Goal: Task Accomplishment & Management: Complete application form

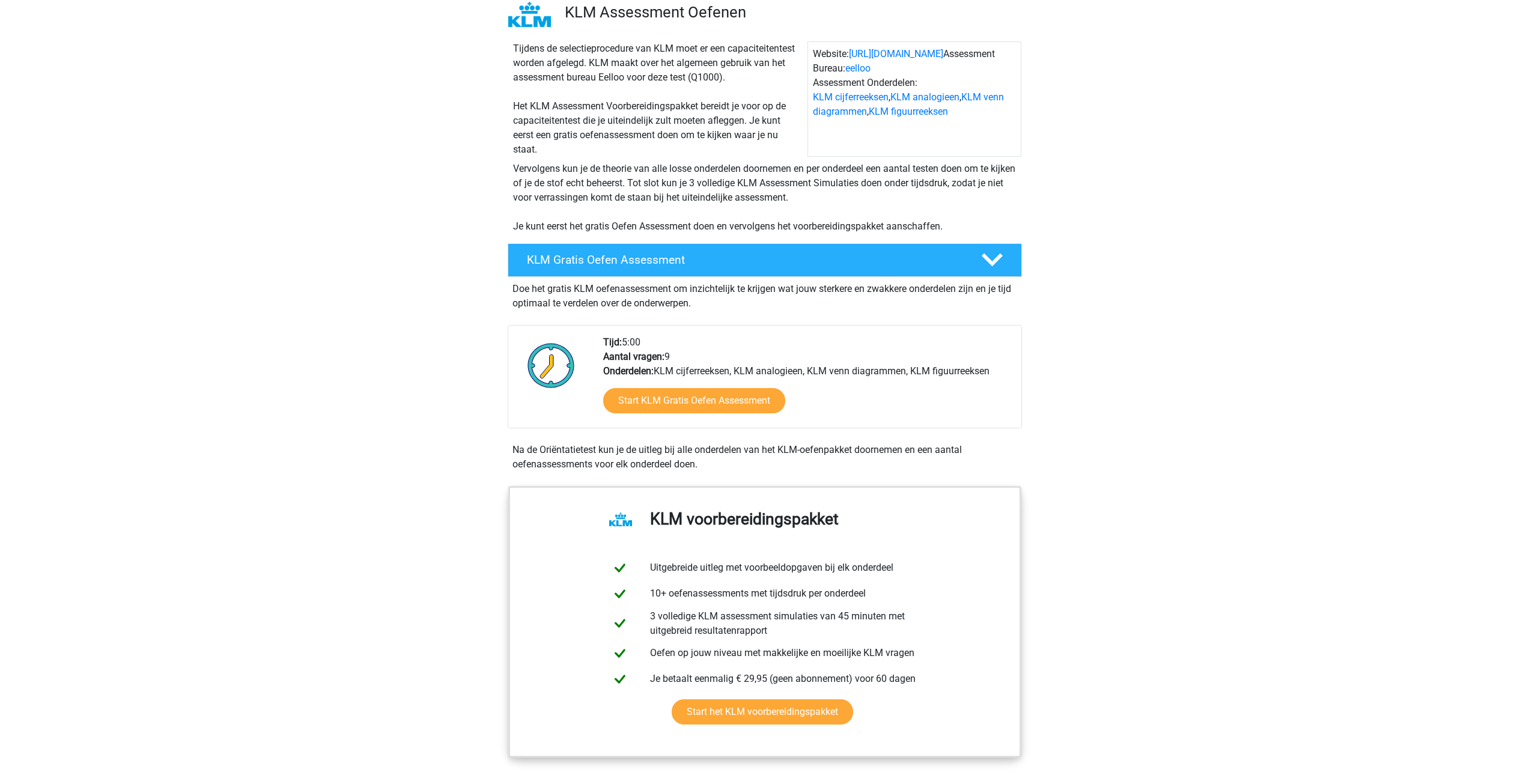
scroll to position [120, 0]
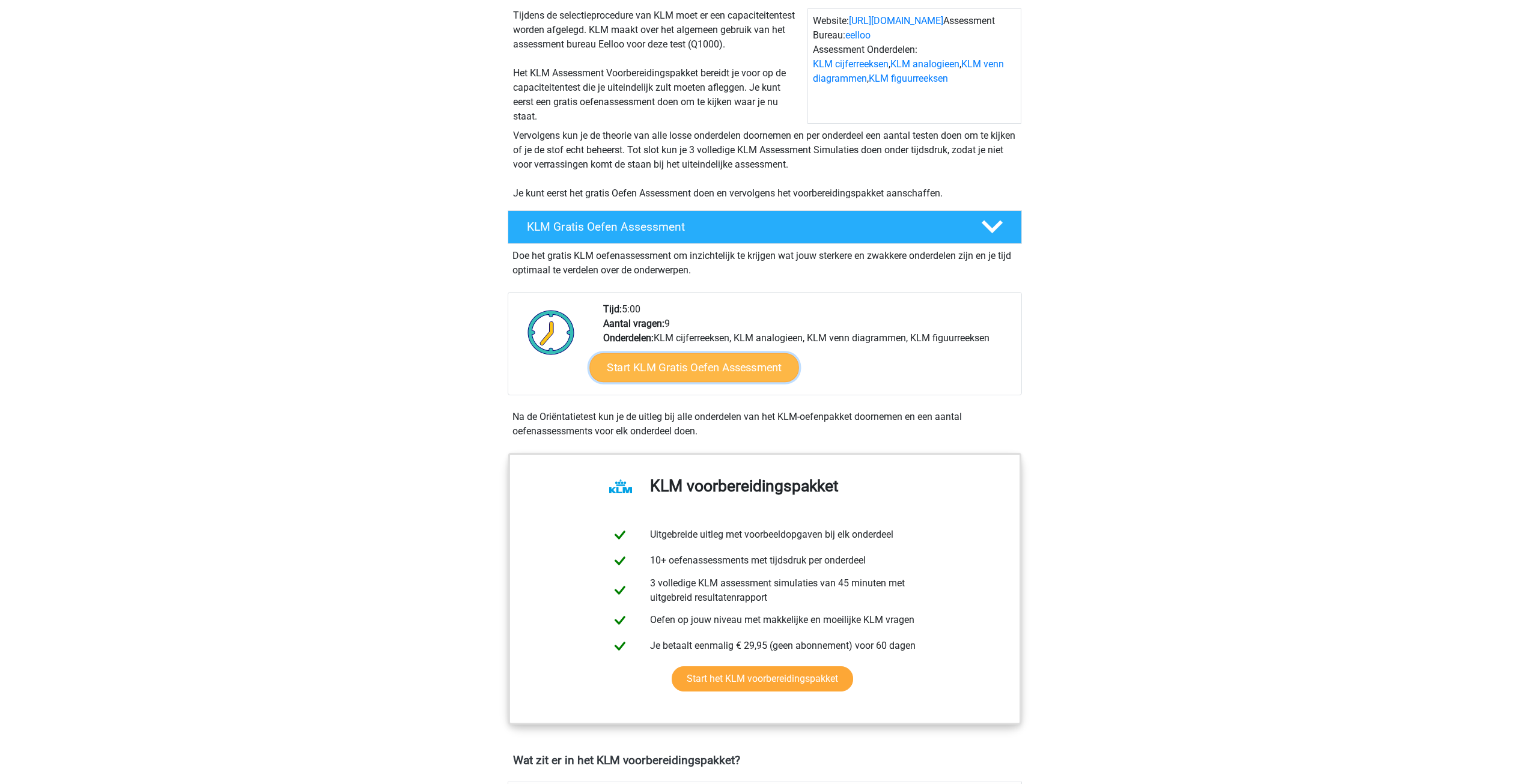
click at [683, 370] on link "Start KLM Gratis Oefen Assessment" at bounding box center [694, 367] width 209 height 29
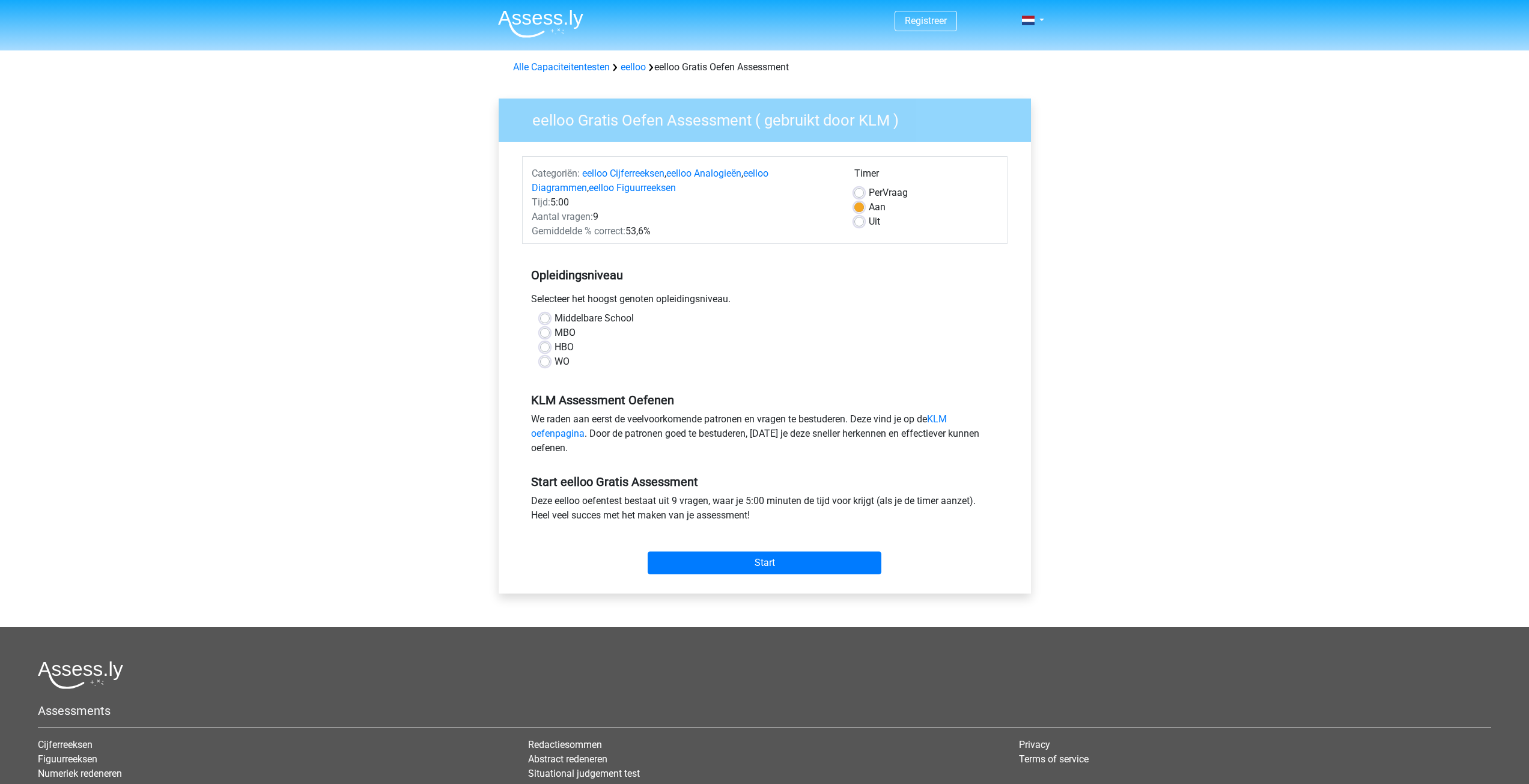
click at [555, 348] on label "HBO" at bounding box center [564, 347] width 19 height 15
click at [548, 348] on input "HBO" at bounding box center [544, 346] width 9 height 12
radio input "true"
click at [743, 568] on input "Start" at bounding box center [764, 562] width 234 height 23
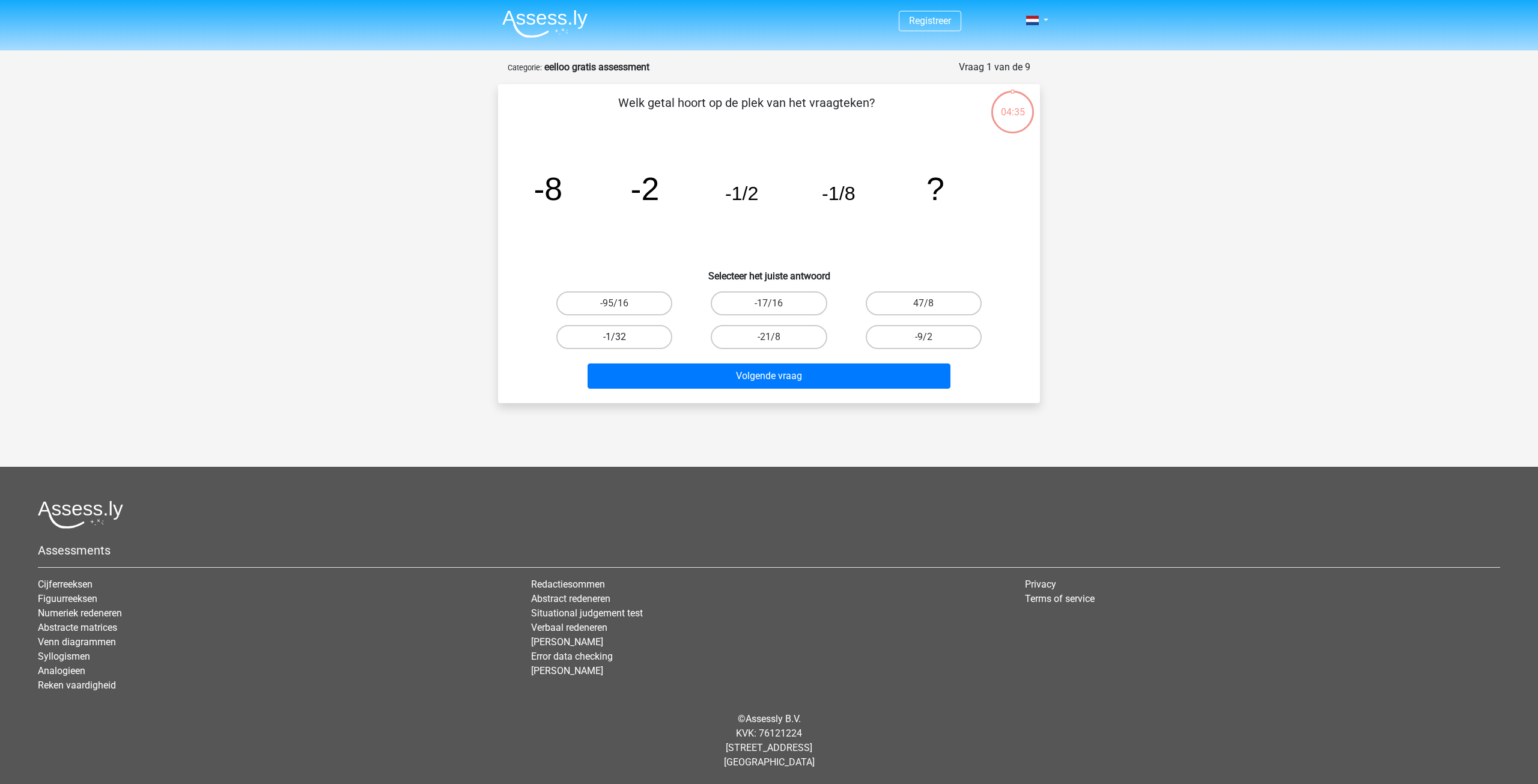
click at [654, 335] on label "-1/32" at bounding box center [614, 337] width 116 height 24
click at [622, 337] on input "-1/32" at bounding box center [619, 341] width 8 height 8
radio input "true"
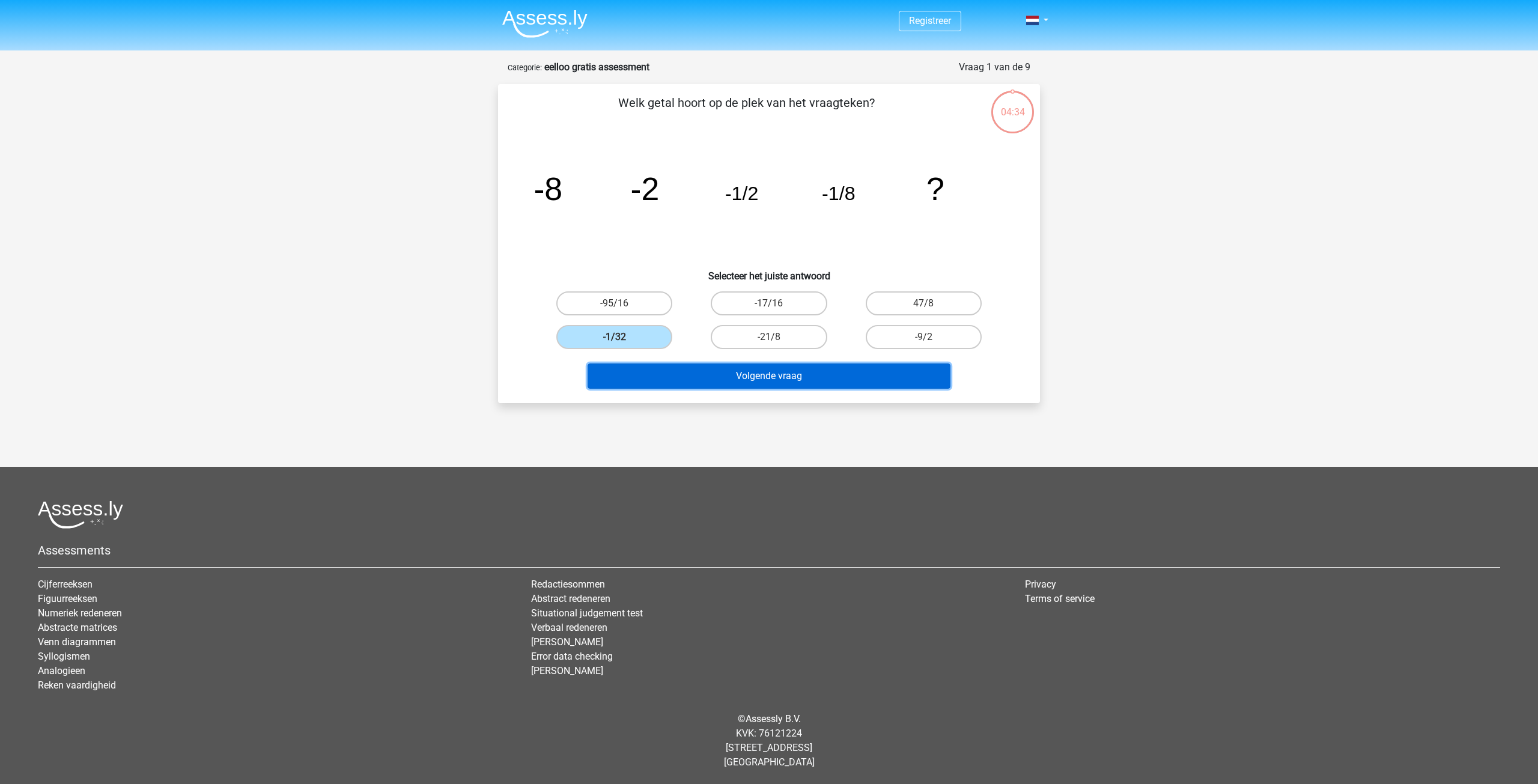
click at [773, 380] on button "Volgende vraag" at bounding box center [769, 376] width 364 height 25
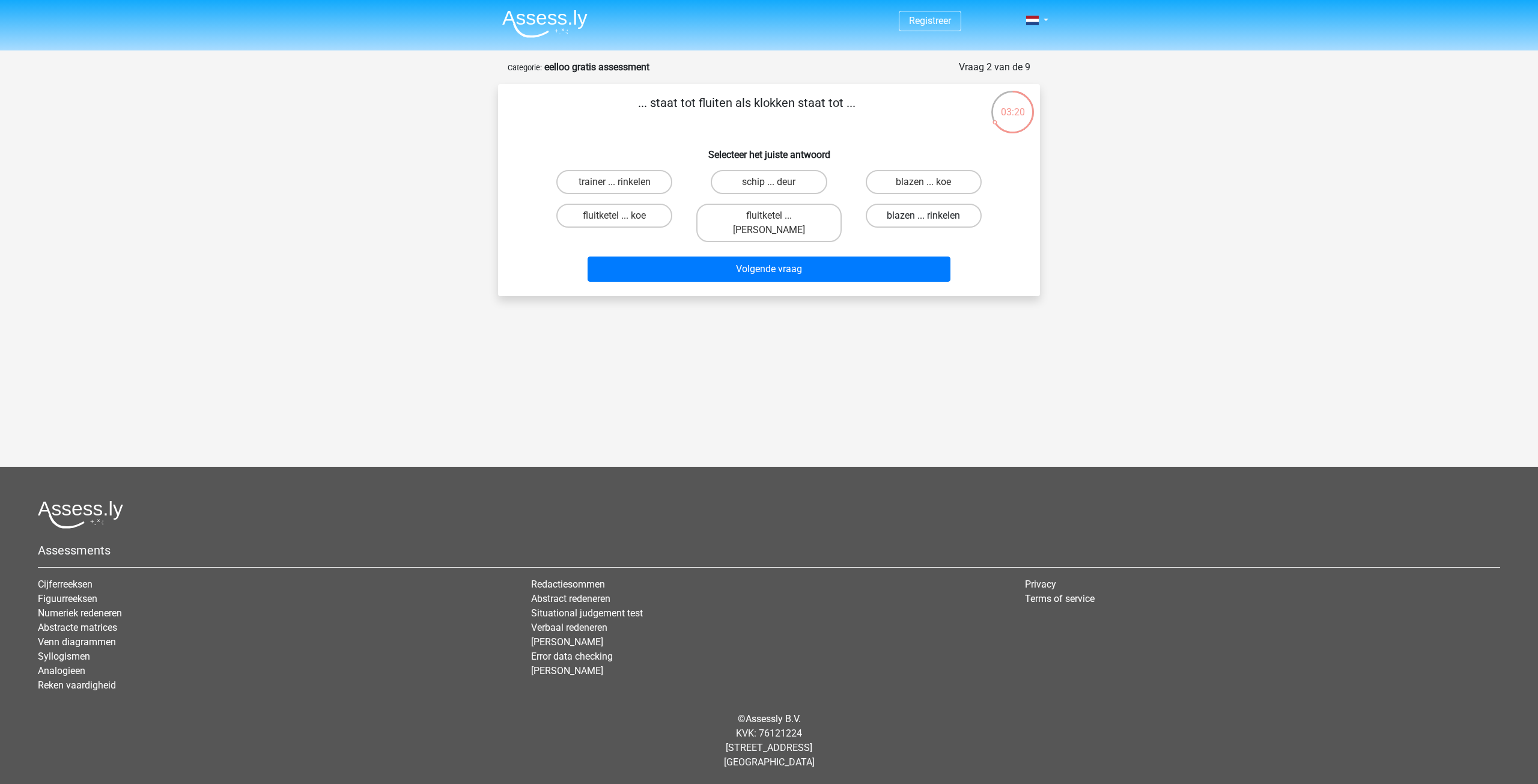
click at [921, 219] on label "blazen ... rinkelen" at bounding box center [924, 216] width 116 height 24
click at [924, 219] on input "blazen ... rinkelen" at bounding box center [928, 220] width 8 height 8
radio input "true"
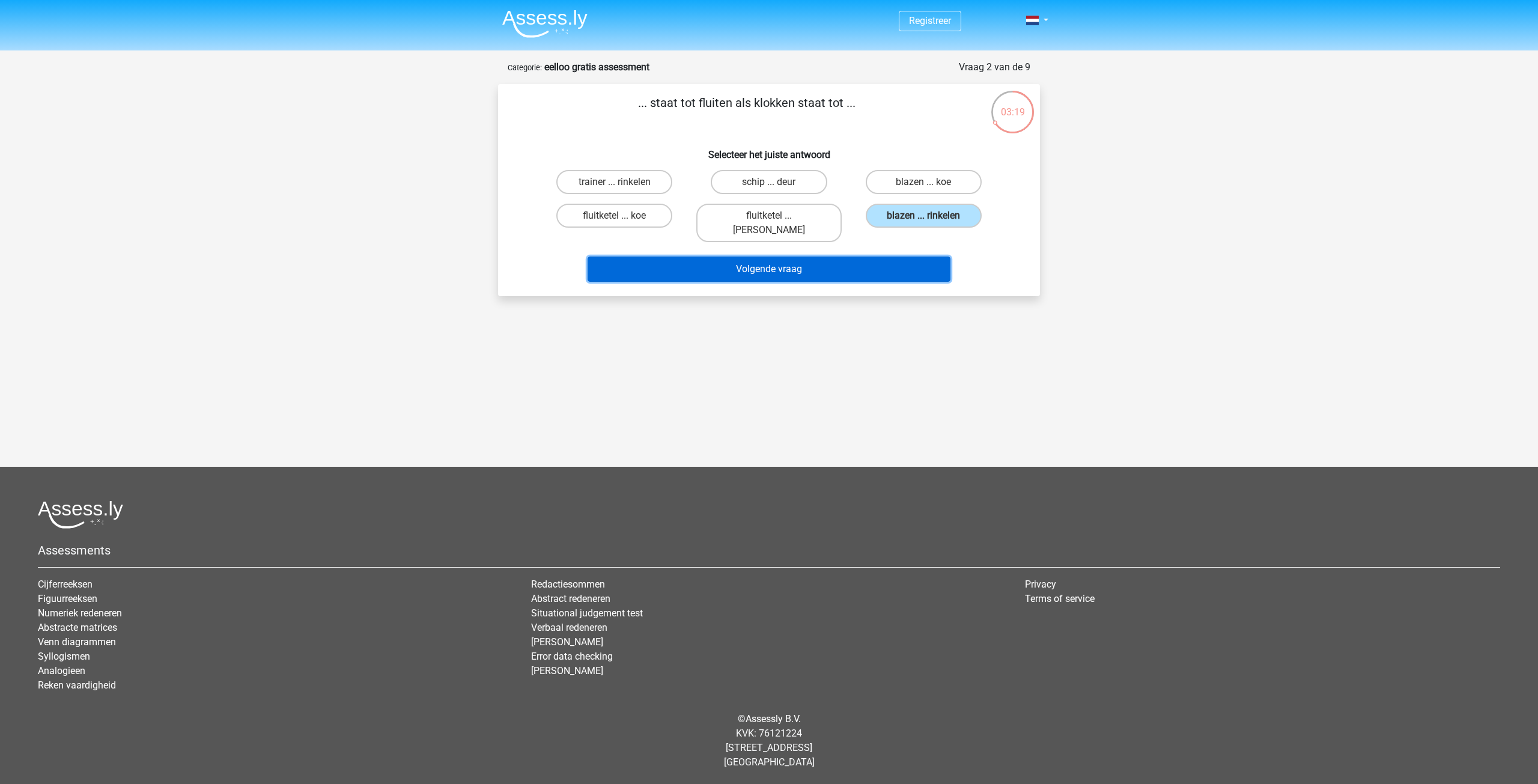
click at [902, 256] on button "Volgende vraag" at bounding box center [769, 269] width 364 height 25
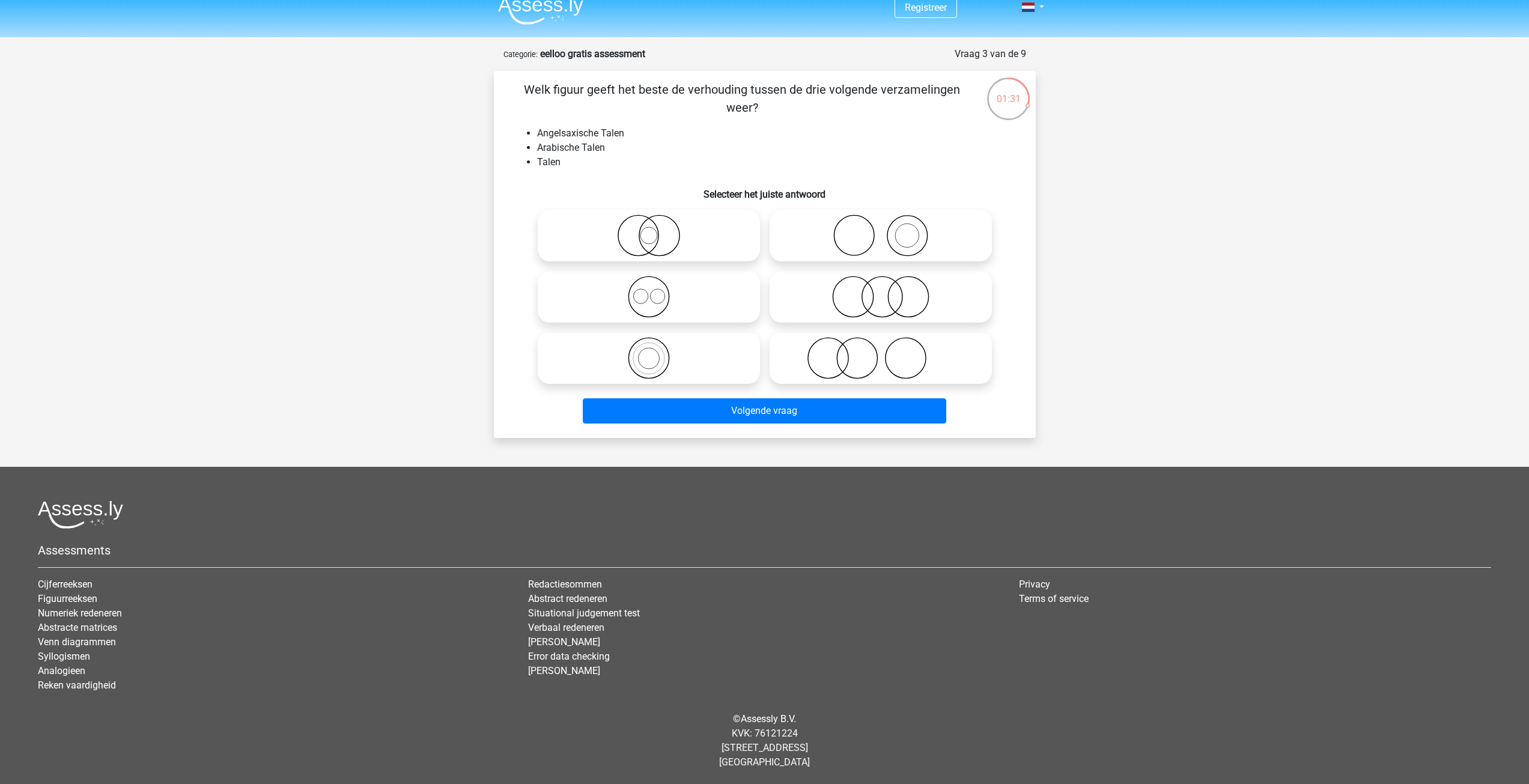
click at [654, 306] on icon at bounding box center [649, 297] width 213 height 42
click at [654, 291] on input "radio" at bounding box center [653, 287] width 8 height 8
radio input "true"
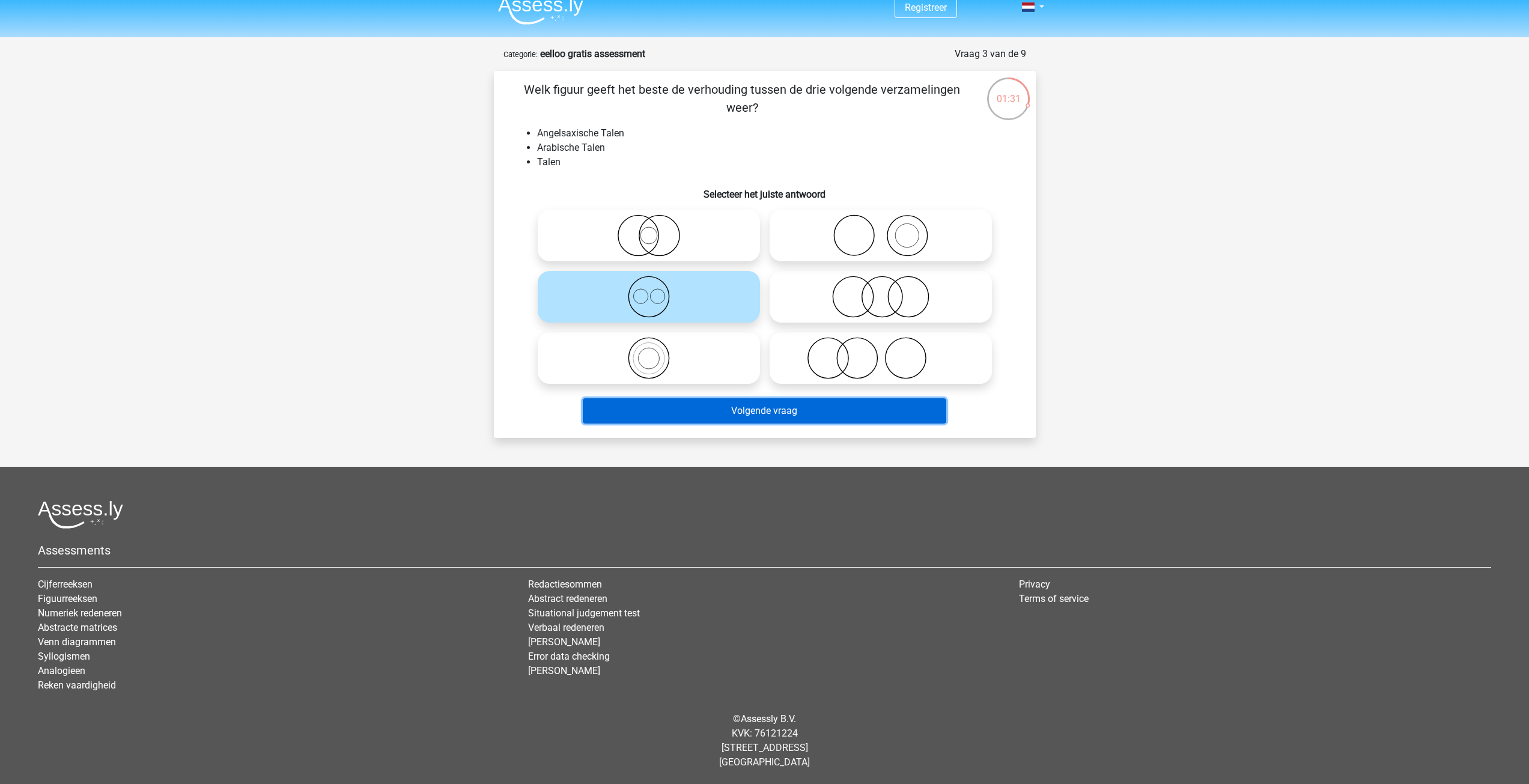
click at [757, 416] on button "Volgende vraag" at bounding box center [764, 411] width 364 height 25
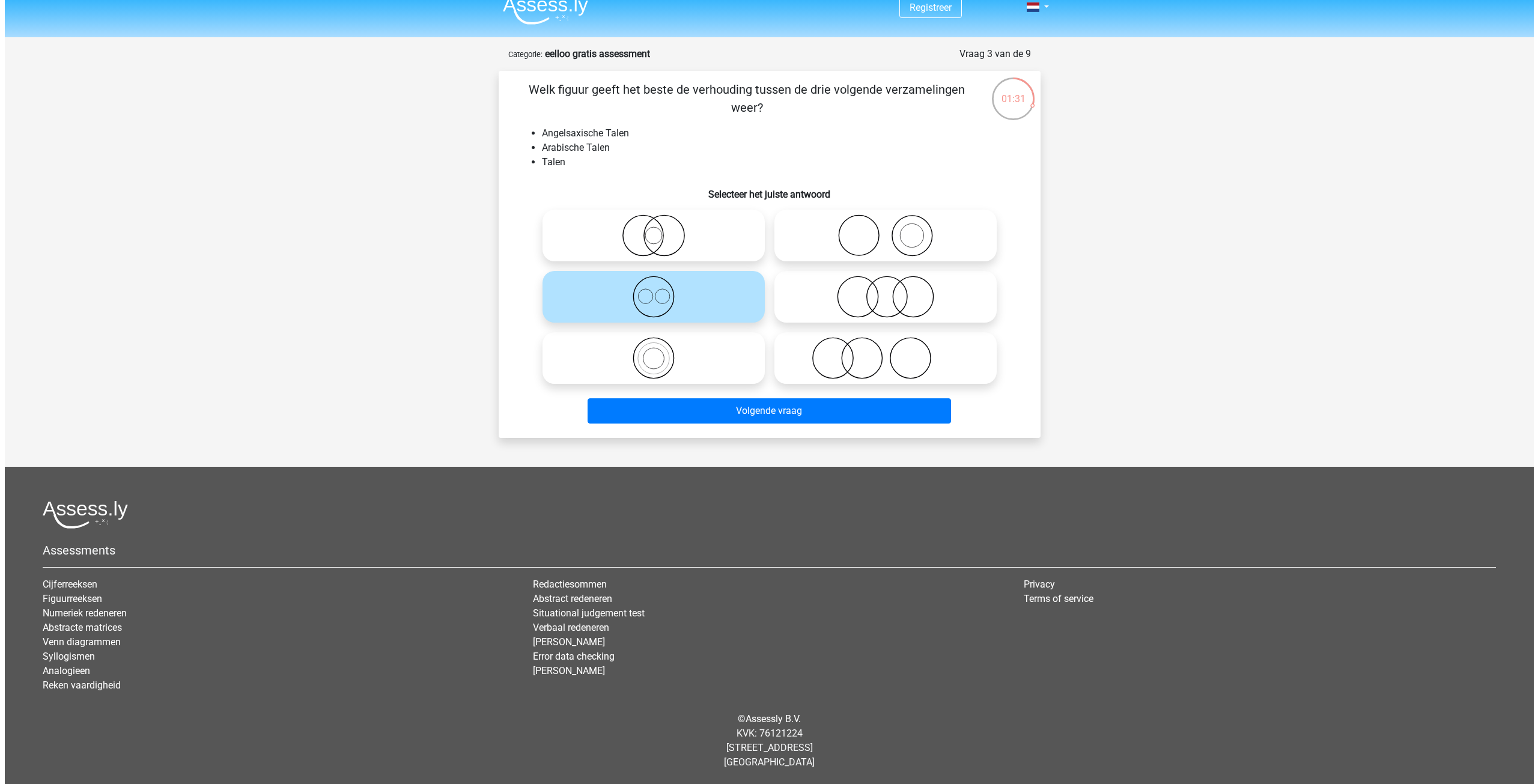
scroll to position [0, 0]
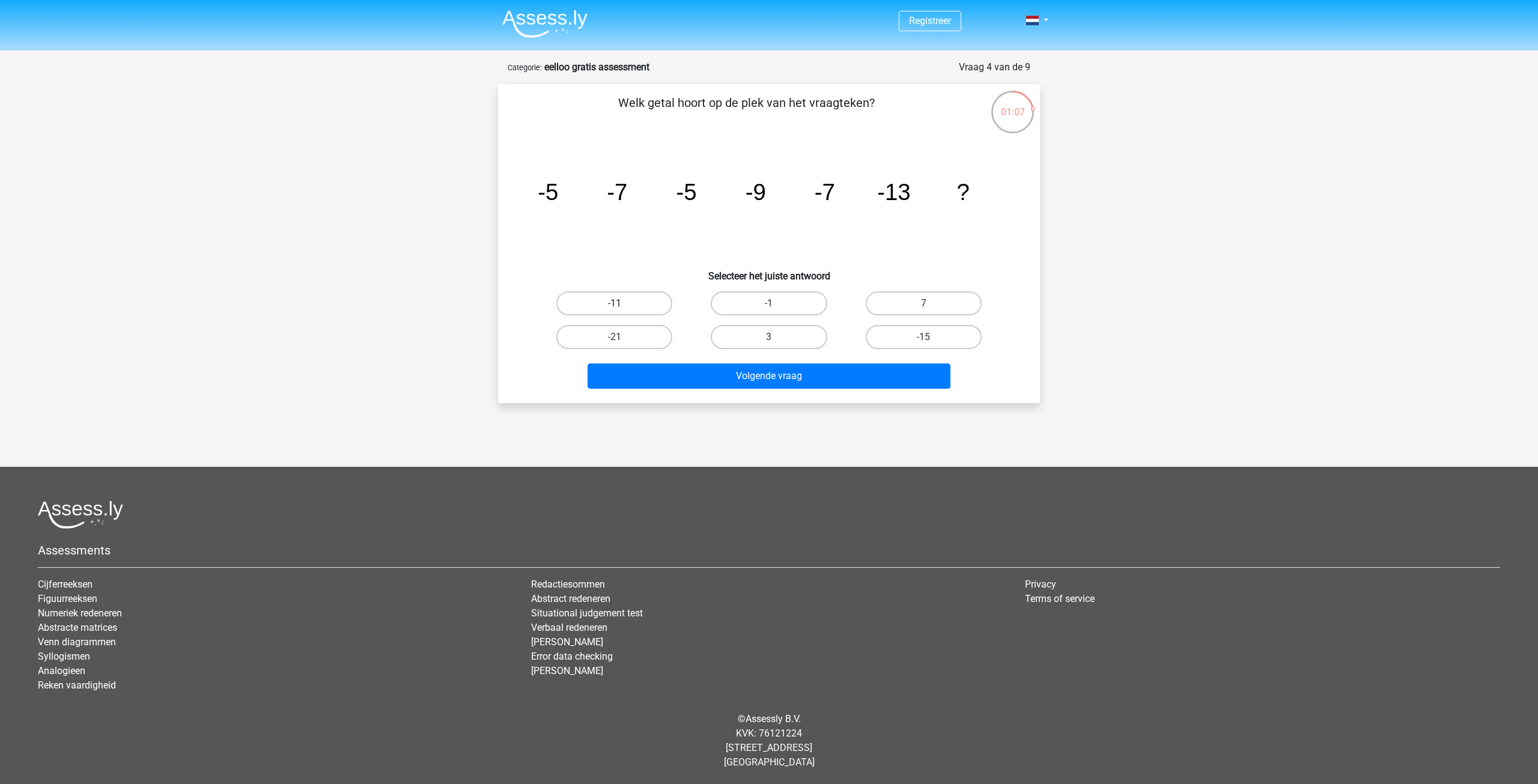
click at [645, 298] on label "-11" at bounding box center [614, 303] width 116 height 24
click at [622, 303] on input "-11" at bounding box center [619, 307] width 8 height 8
radio input "true"
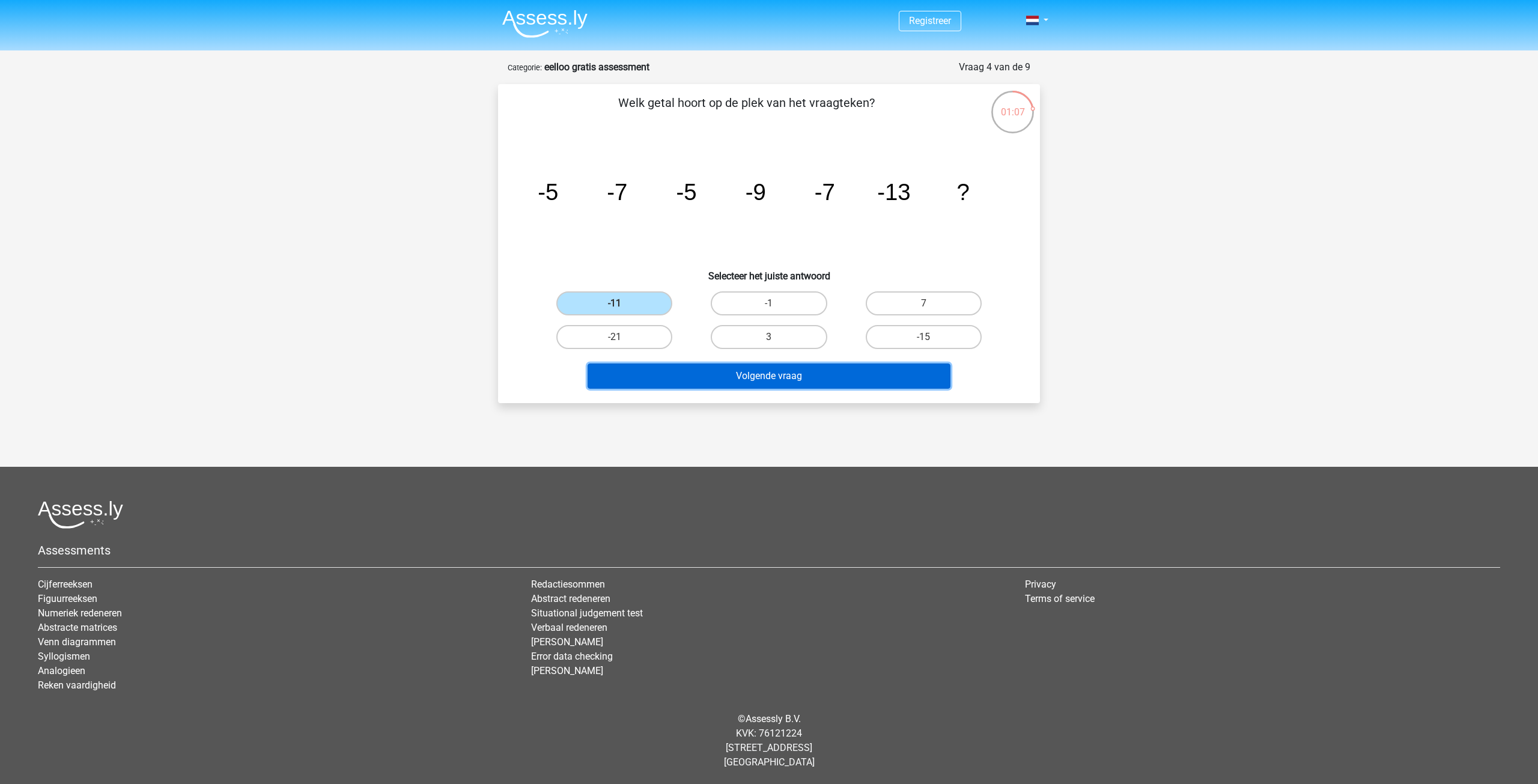
click at [758, 382] on button "Volgende vraag" at bounding box center [769, 376] width 364 height 25
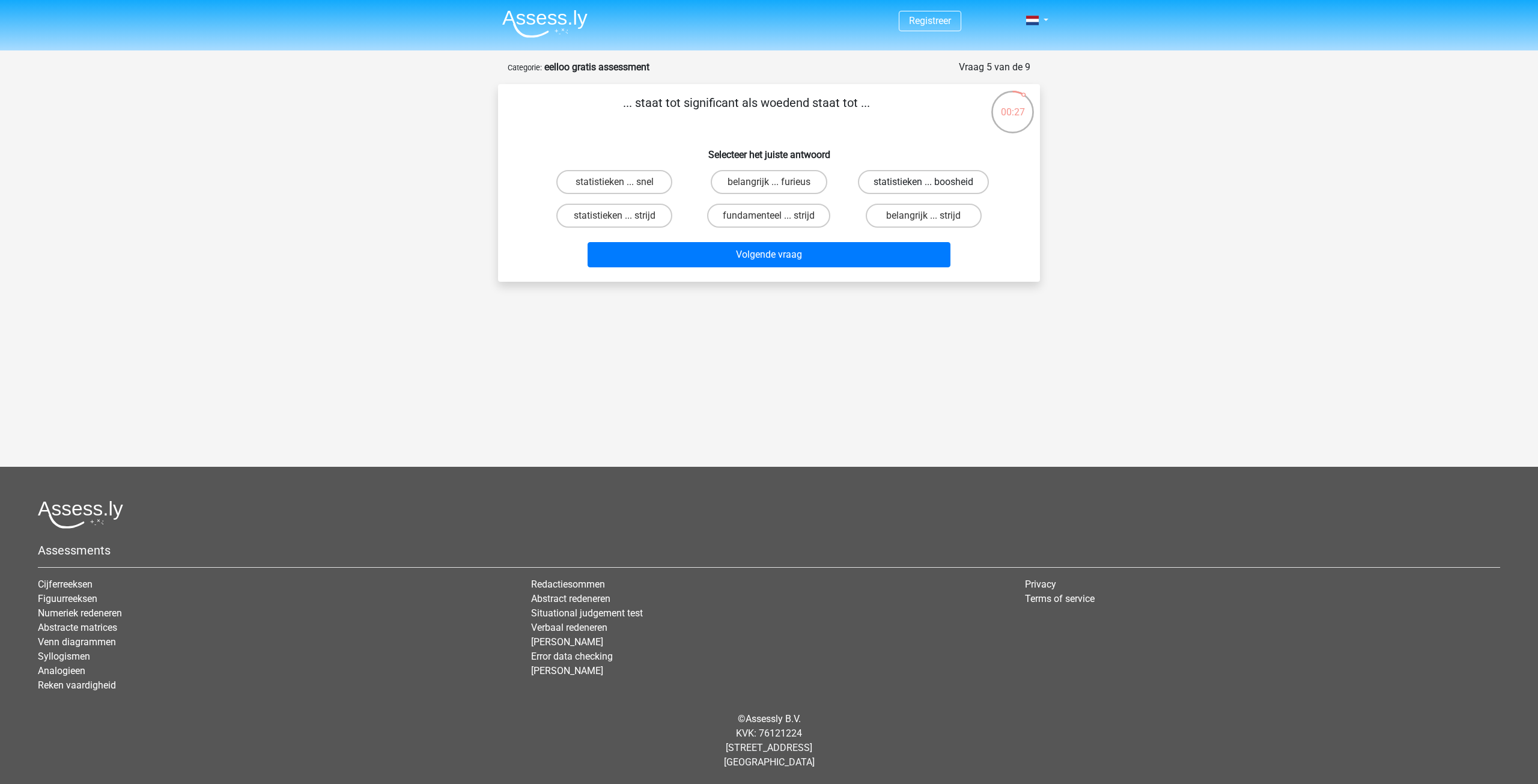
click at [891, 179] on label "statistieken ... boosheid" at bounding box center [924, 182] width 131 height 24
click at [924, 182] on input "statistieken ... boosheid" at bounding box center [928, 186] width 8 height 8
radio input "true"
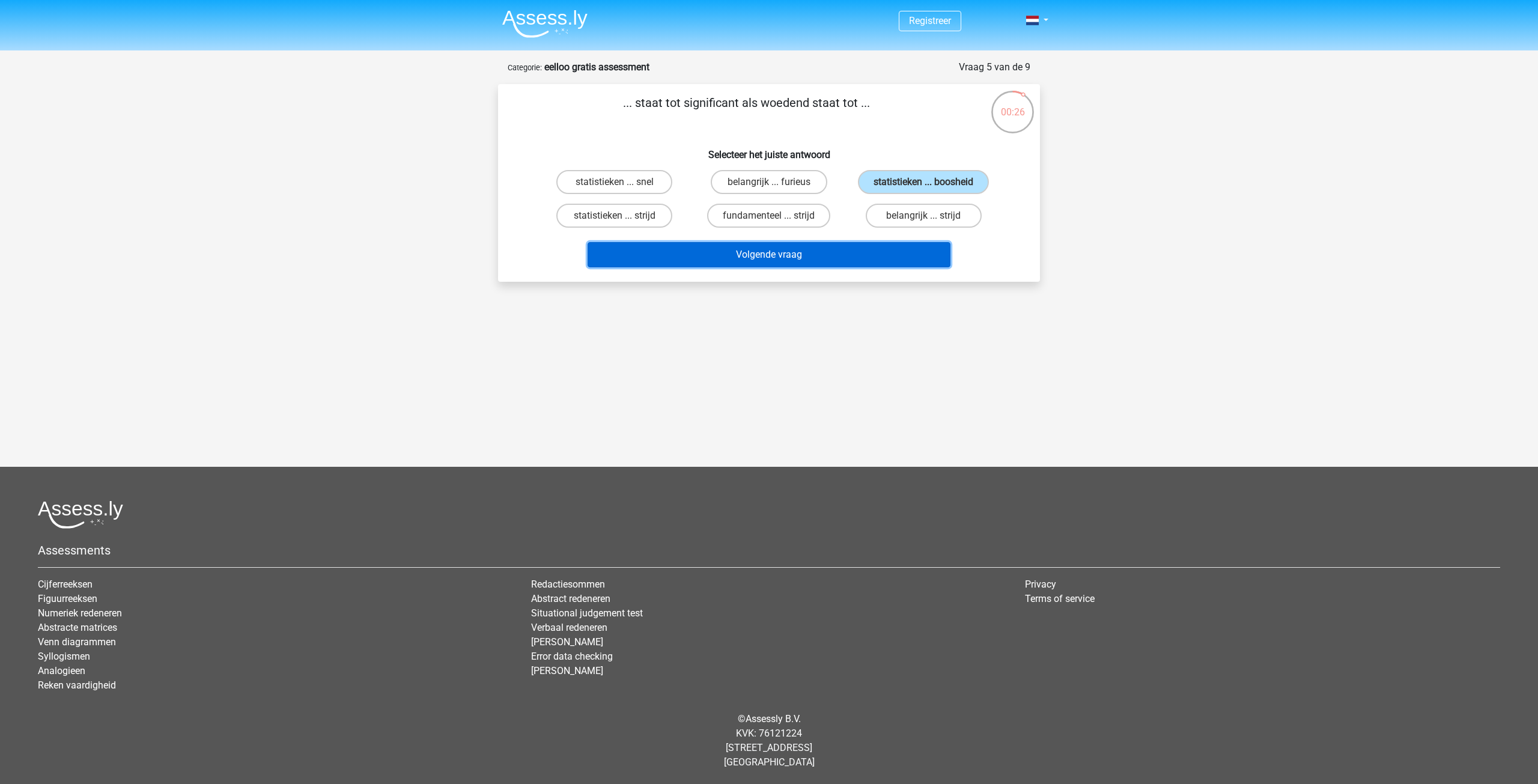
click at [813, 263] on button "Volgende vraag" at bounding box center [769, 254] width 364 height 25
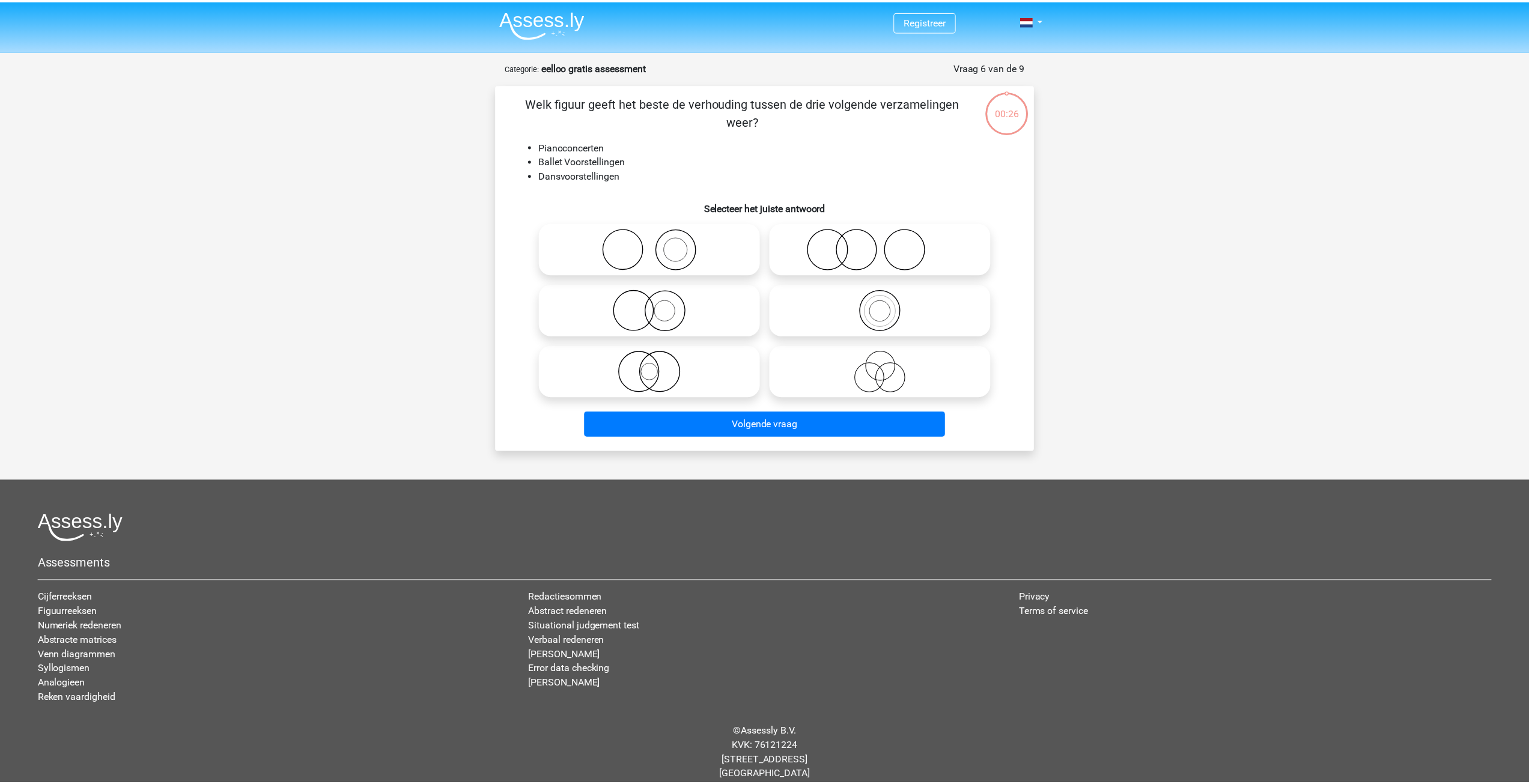
scroll to position [13, 0]
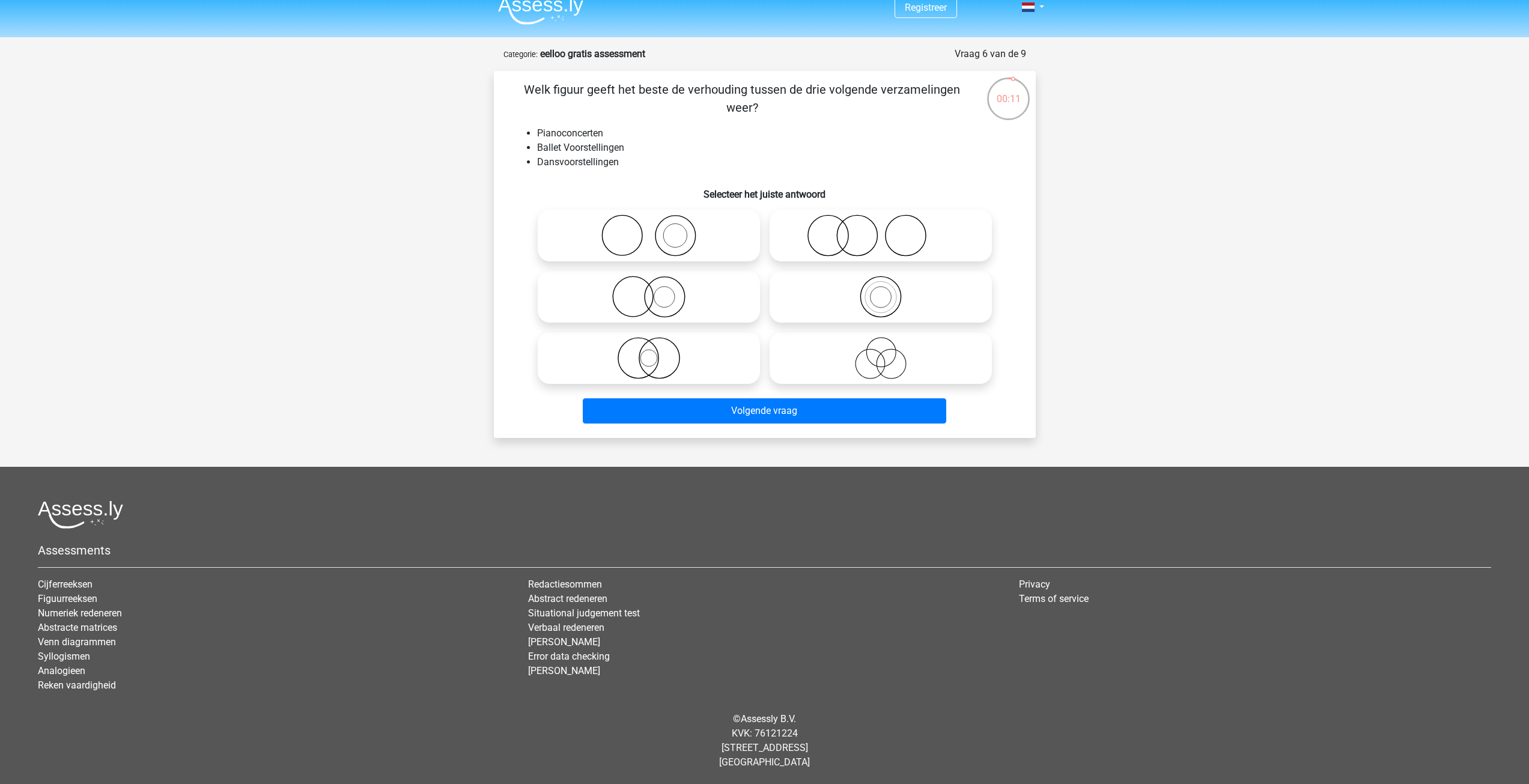
click at [893, 235] on icon at bounding box center [881, 235] width 213 height 42
click at [889, 230] on input "radio" at bounding box center [885, 226] width 8 height 8
radio input "true"
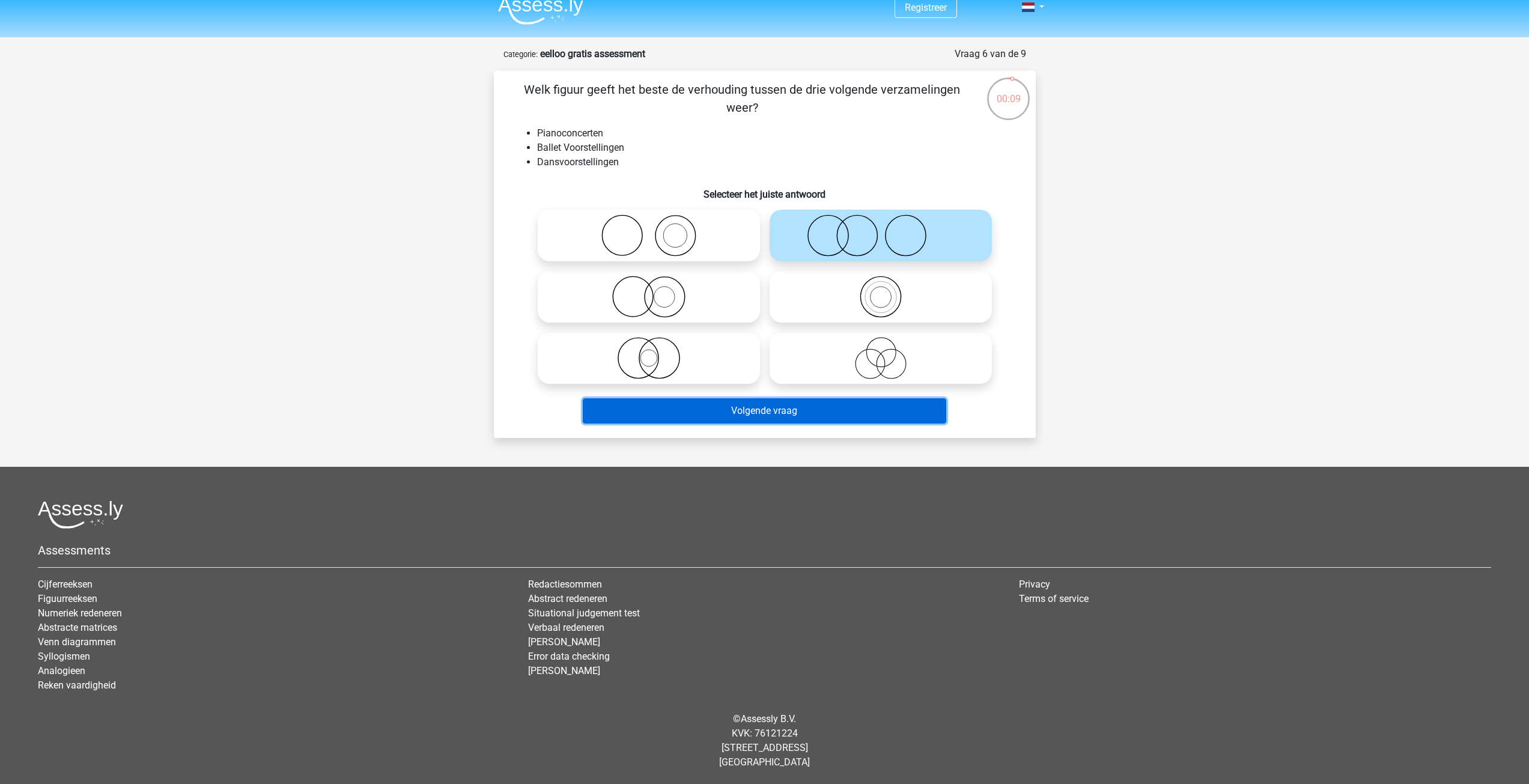
click at [813, 410] on button "Volgende vraag" at bounding box center [764, 411] width 364 height 25
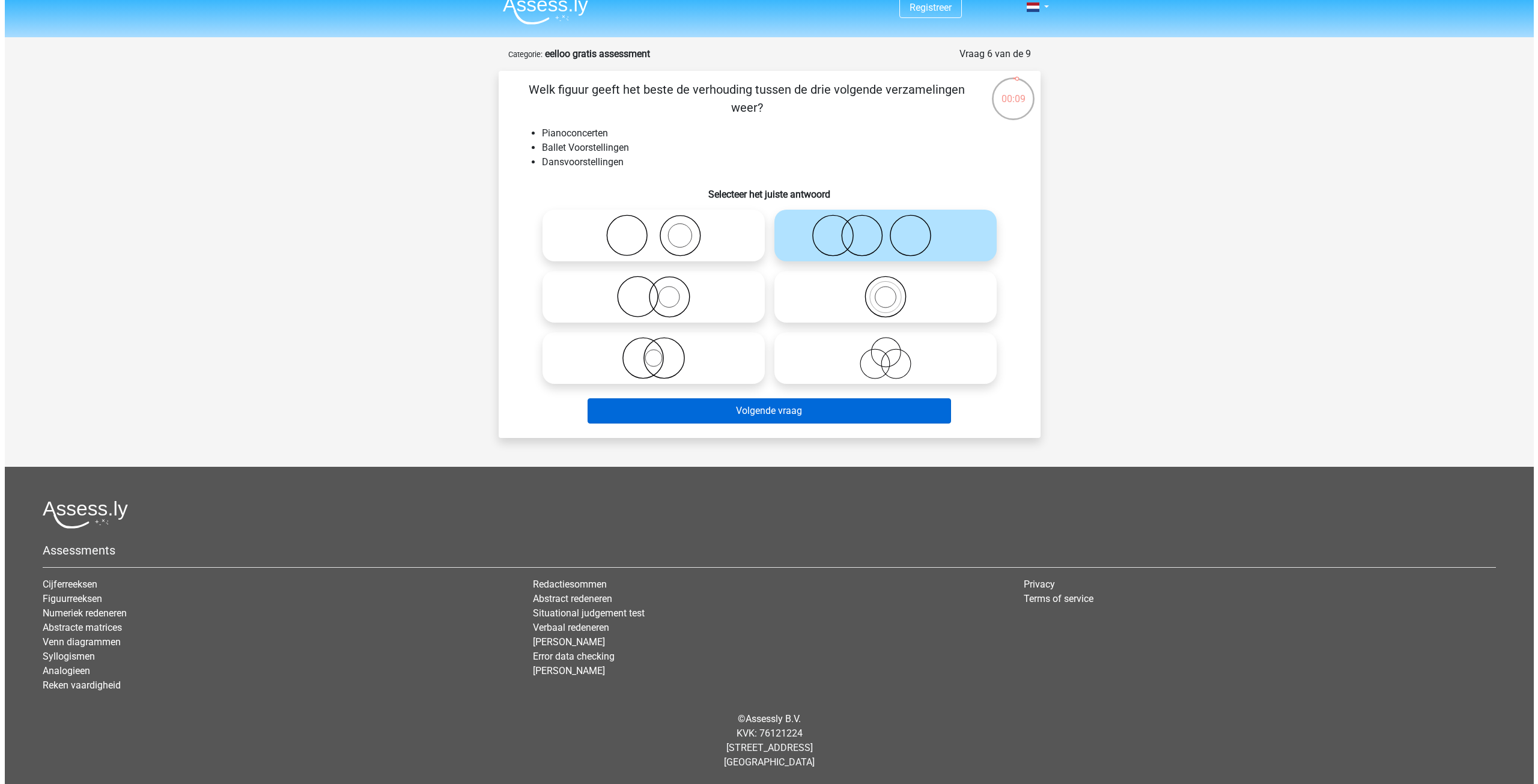
scroll to position [0, 0]
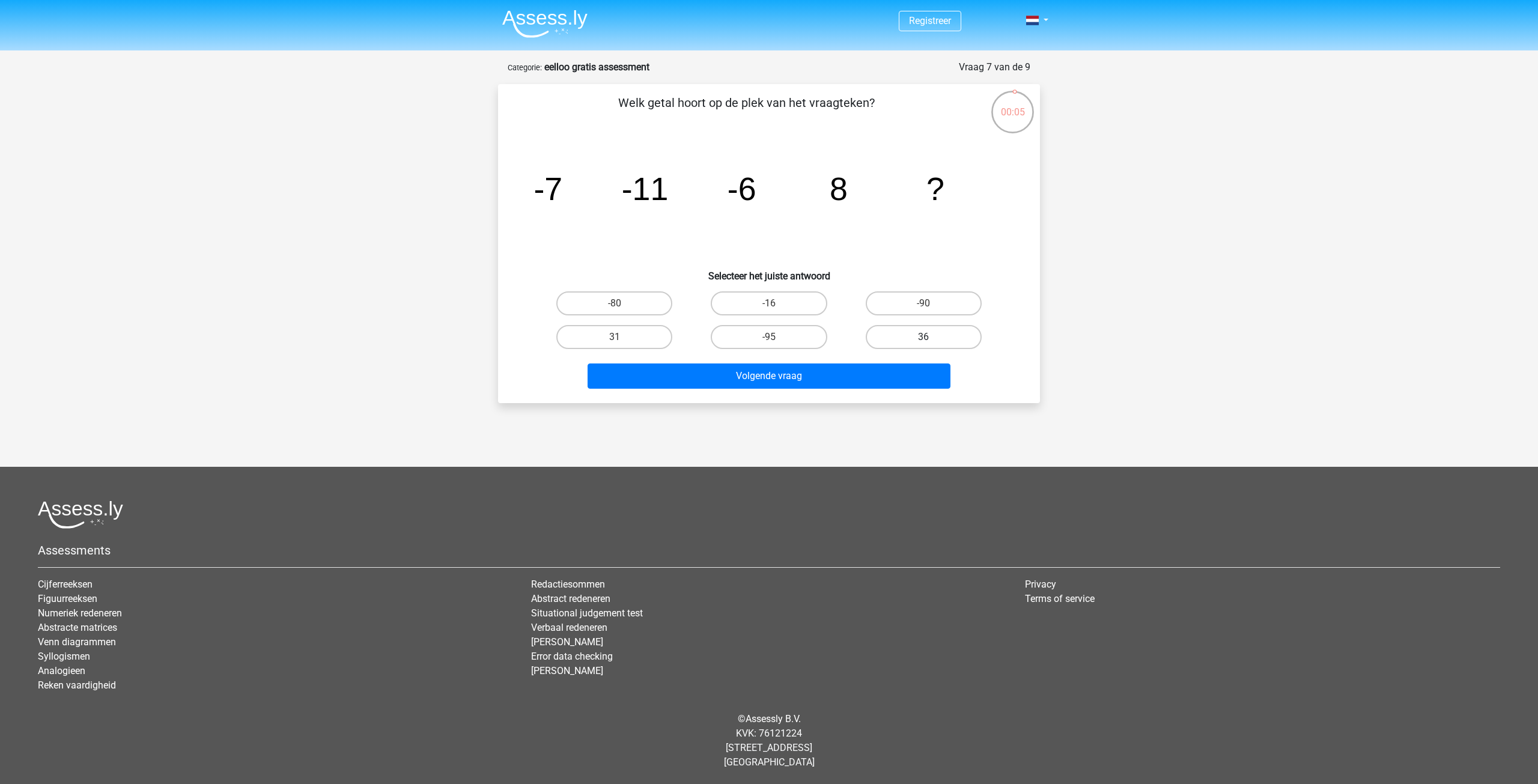
click at [910, 339] on label "36" at bounding box center [924, 337] width 116 height 24
click at [924, 339] on input "36" at bounding box center [928, 341] width 8 height 8
radio input "true"
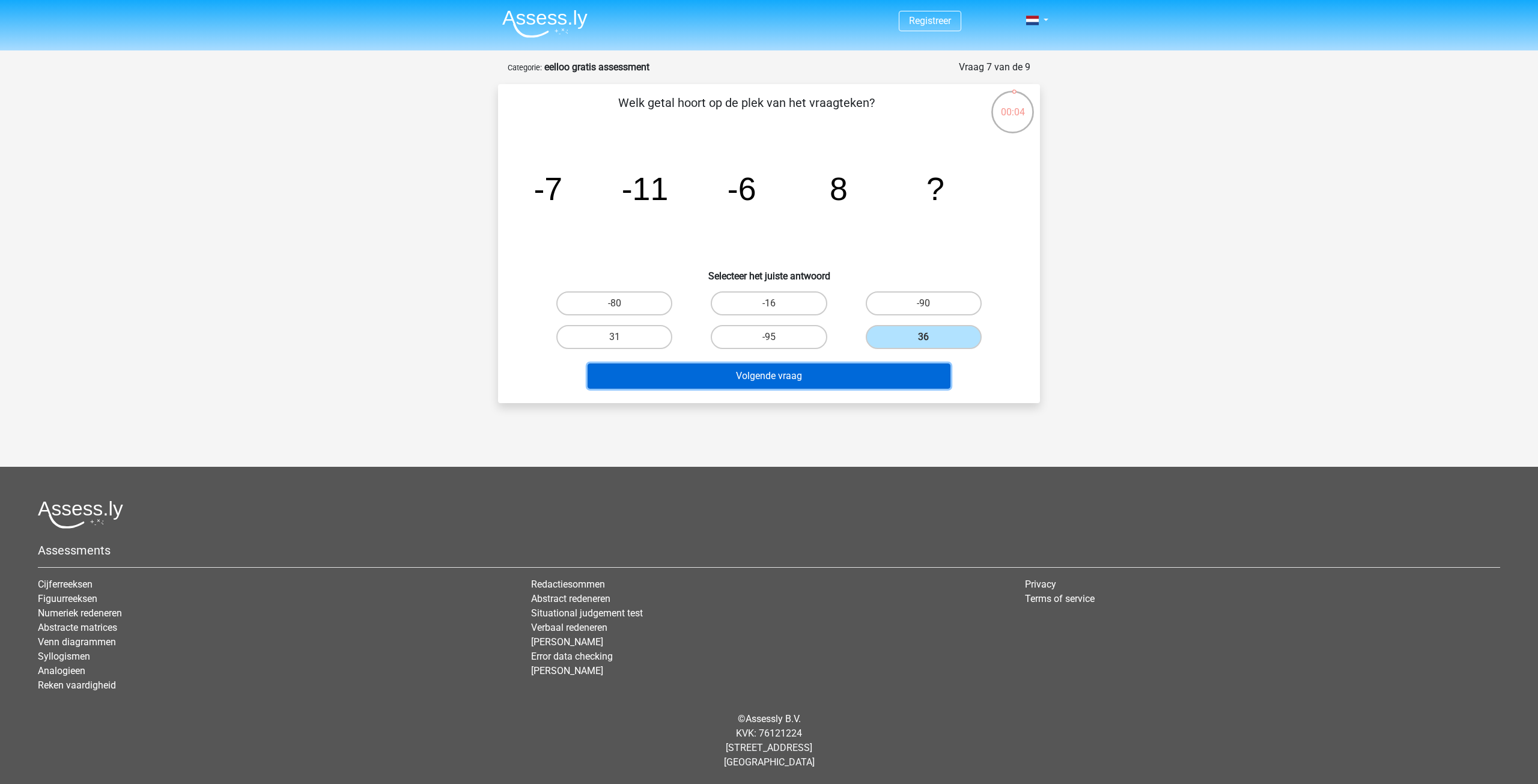
click at [890, 374] on button "Volgende vraag" at bounding box center [769, 376] width 364 height 25
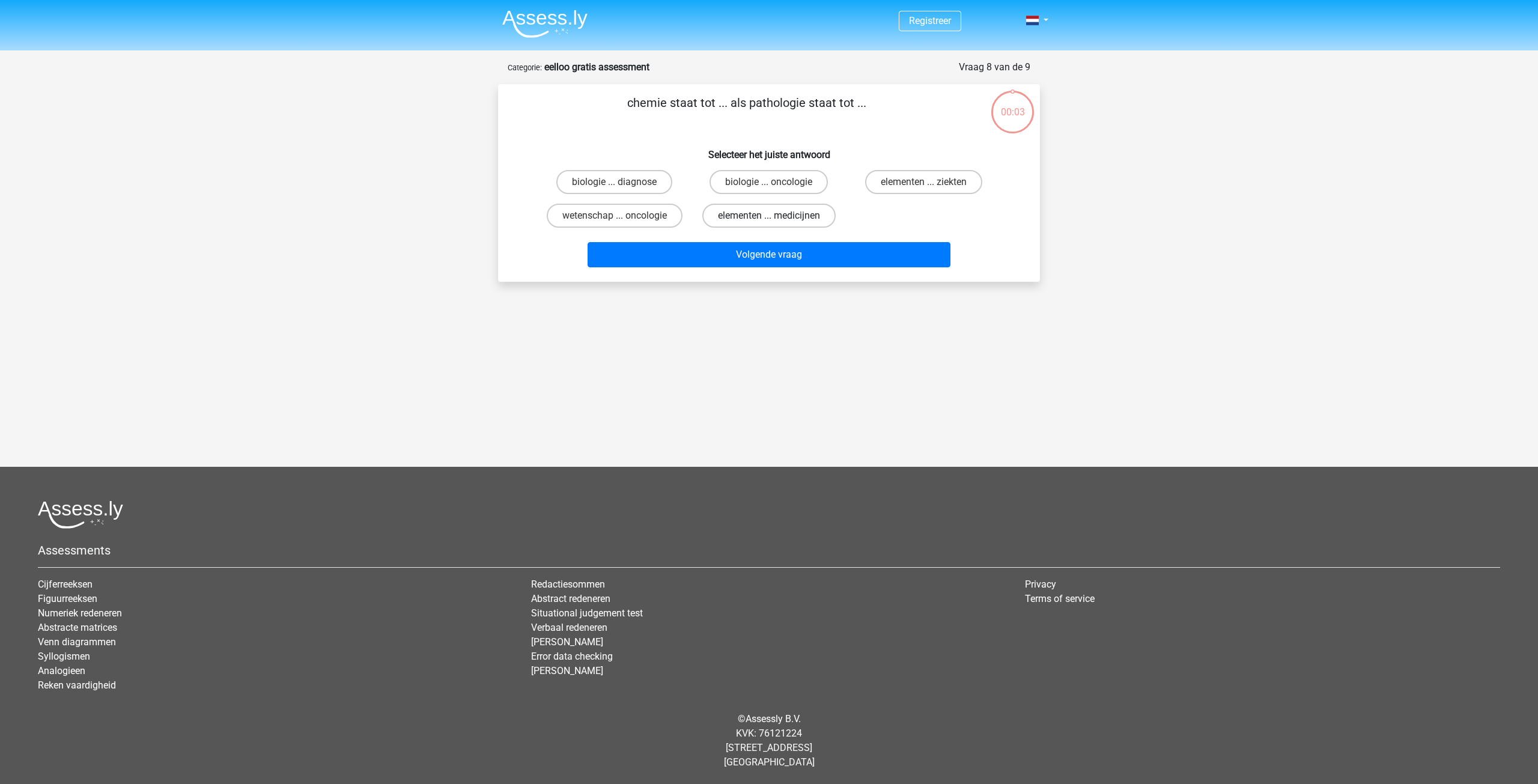
click at [798, 211] on label "elementen ... medicijnen" at bounding box center [769, 216] width 133 height 24
click at [777, 216] on input "elementen ... medicijnen" at bounding box center [773, 220] width 8 height 8
radio input "true"
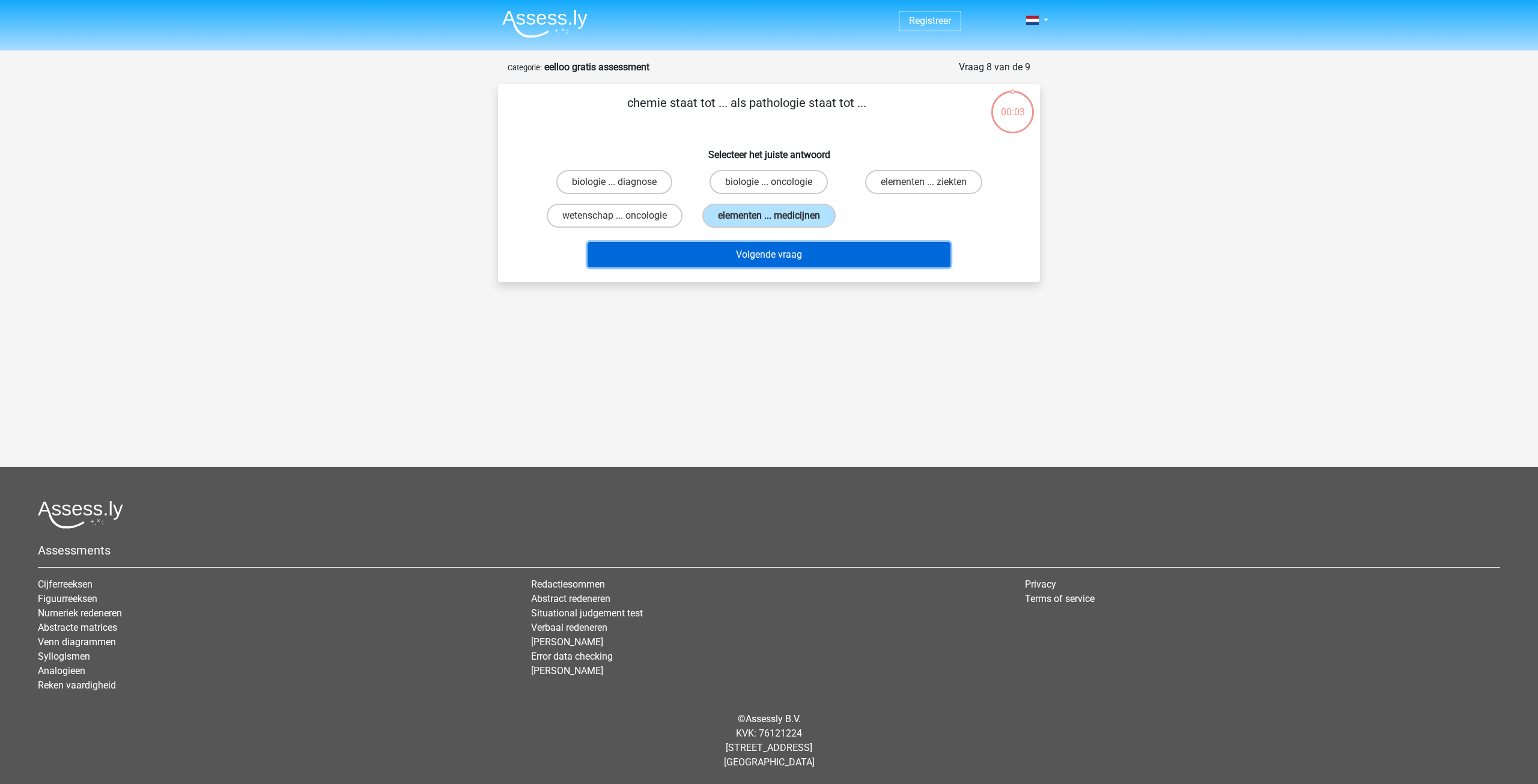
click at [805, 248] on button "Volgende vraag" at bounding box center [769, 254] width 364 height 25
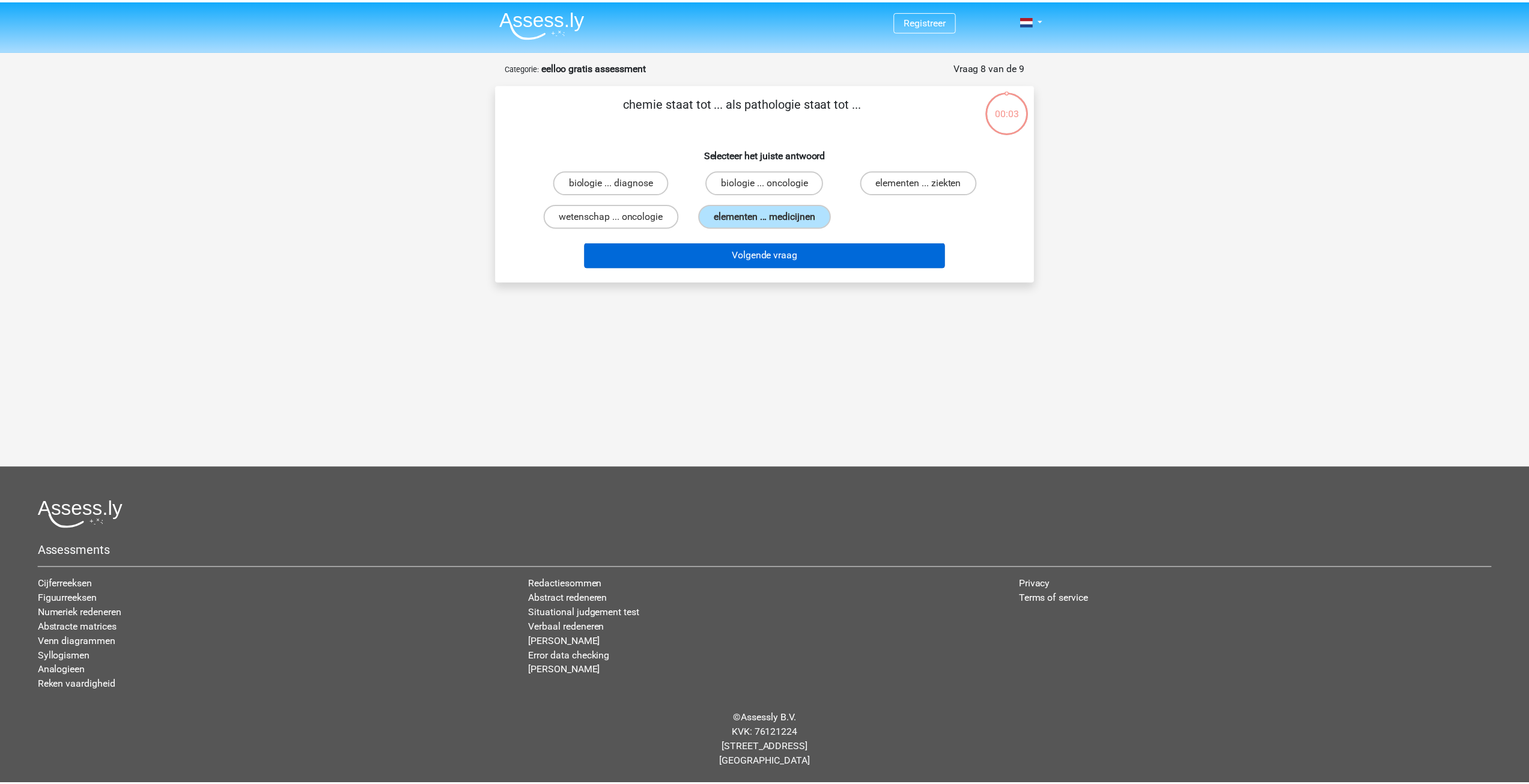
scroll to position [13, 0]
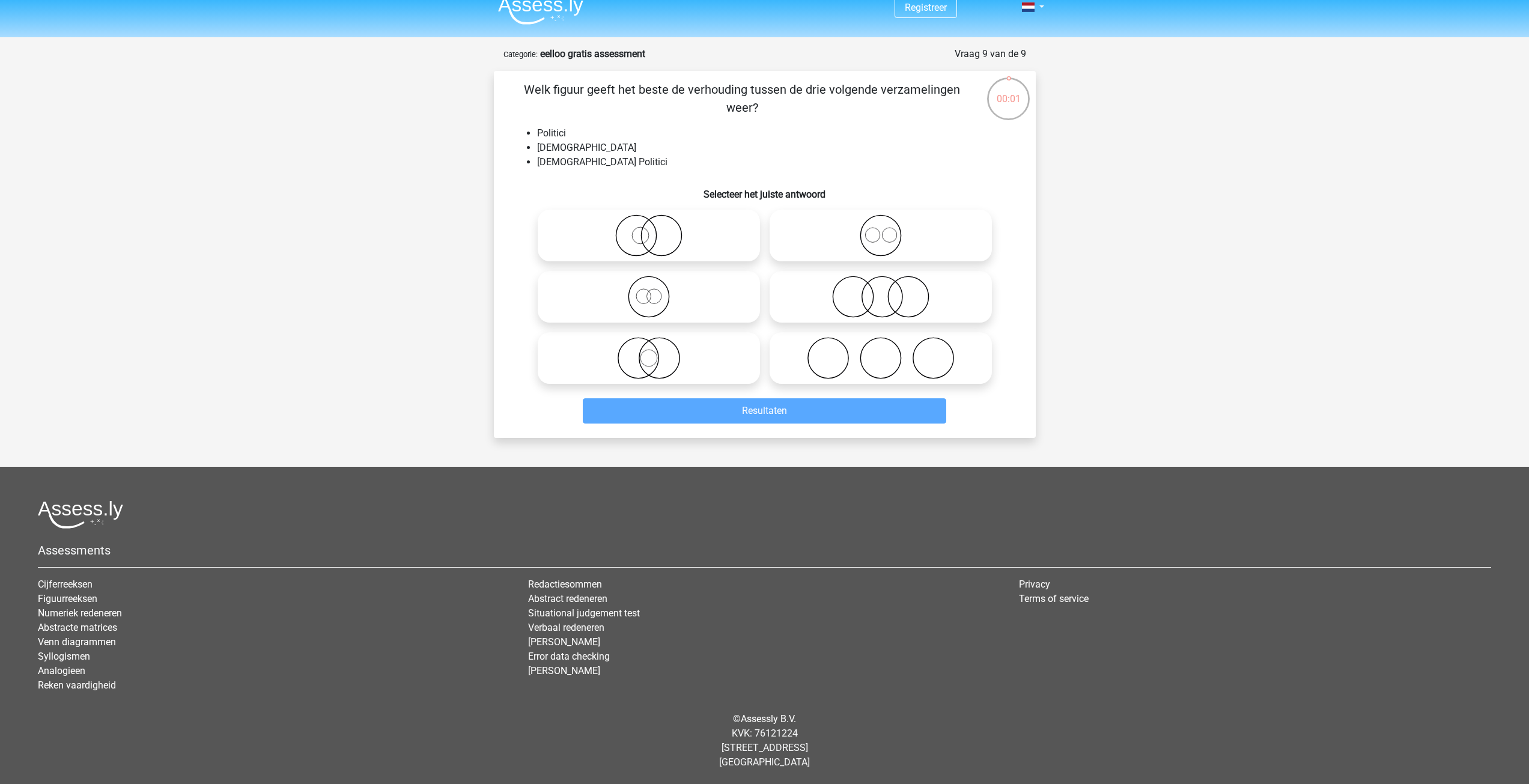
click at [889, 244] on icon at bounding box center [881, 235] width 213 height 42
click at [889, 230] on input "radio" at bounding box center [885, 226] width 8 height 8
radio input "true"
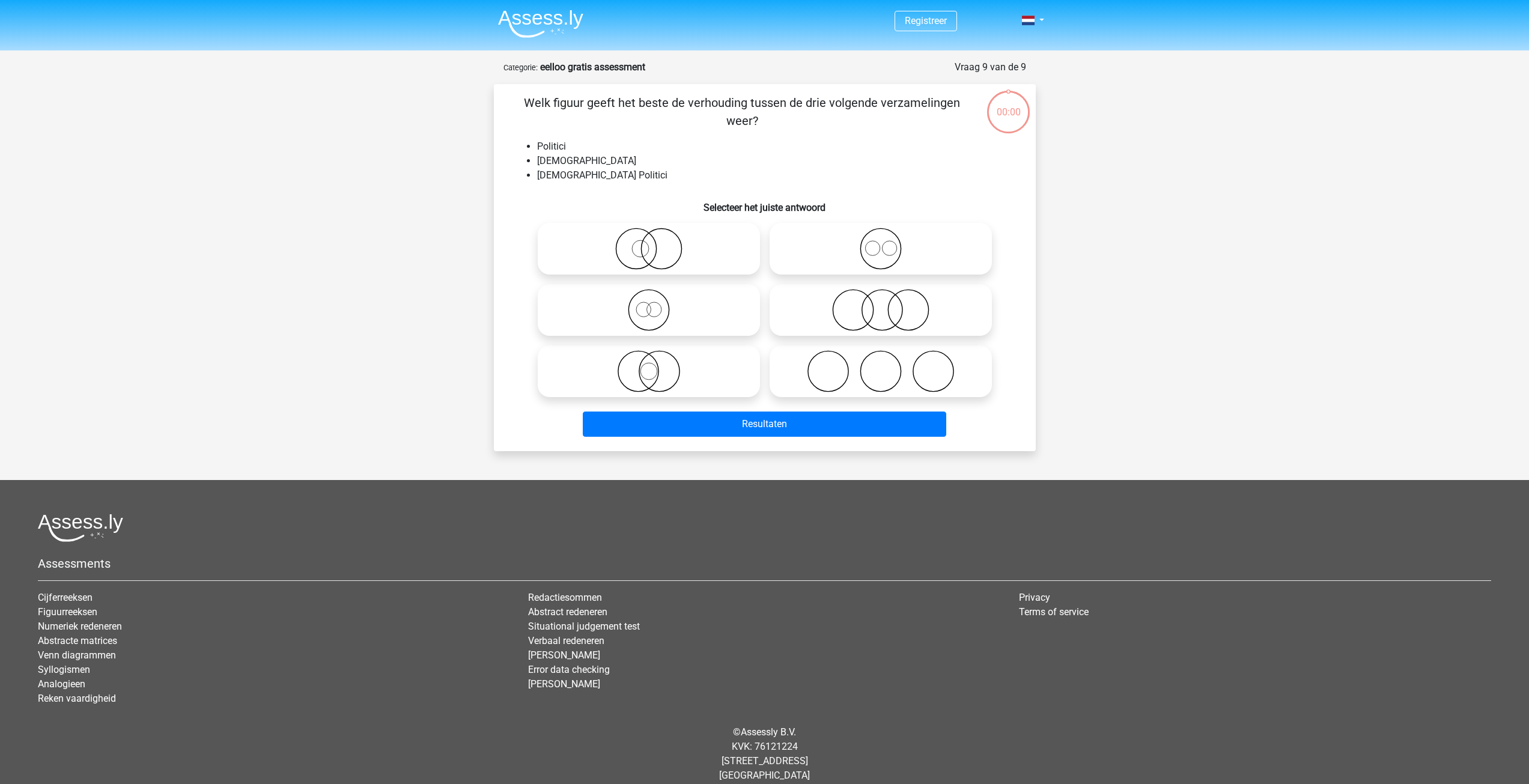
scroll to position [13, 0]
